Goal: Information Seeking & Learning: Learn about a topic

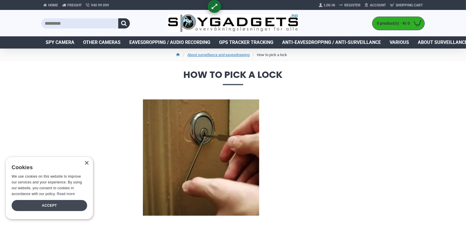
click at [29, 201] on div "Accept" at bounding box center [50, 205] width 76 height 11
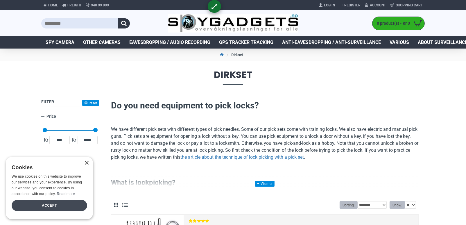
click at [55, 202] on div "Accept" at bounding box center [50, 205] width 76 height 11
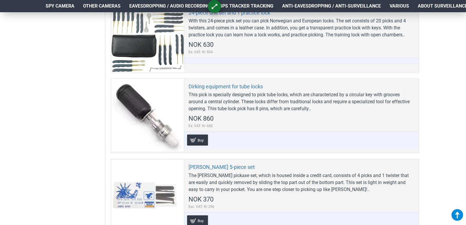
scroll to position [380, 0]
